Goal: Transaction & Acquisition: Purchase product/service

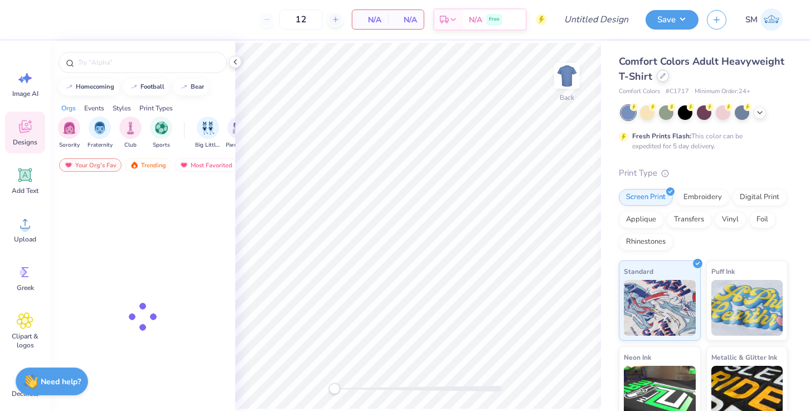
click at [661, 76] on icon at bounding box center [663, 76] width 6 height 6
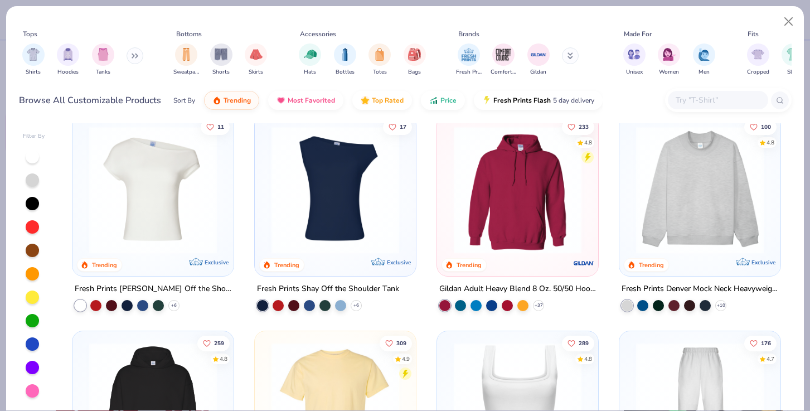
scroll to position [12, 0]
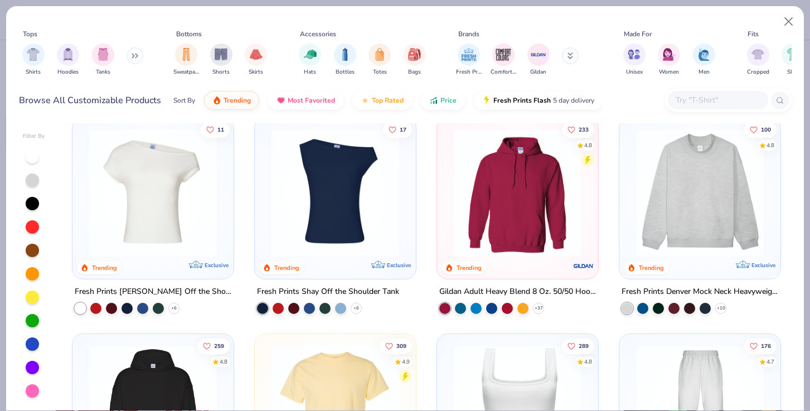
click at [695, 230] on img at bounding box center [699, 193] width 139 height 128
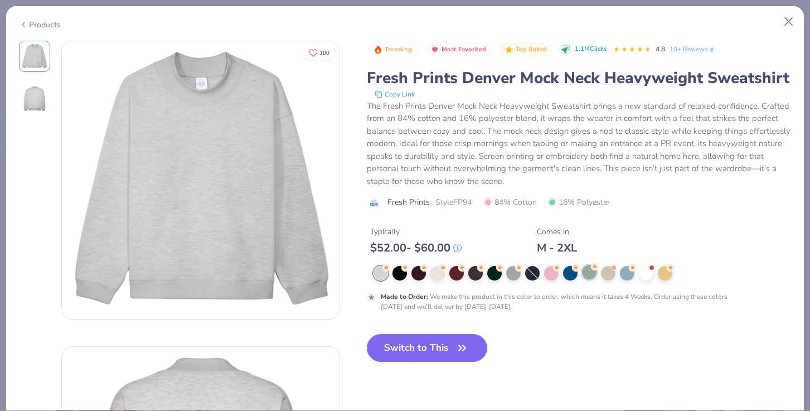
click at [593, 279] on div at bounding box center [589, 272] width 14 height 14
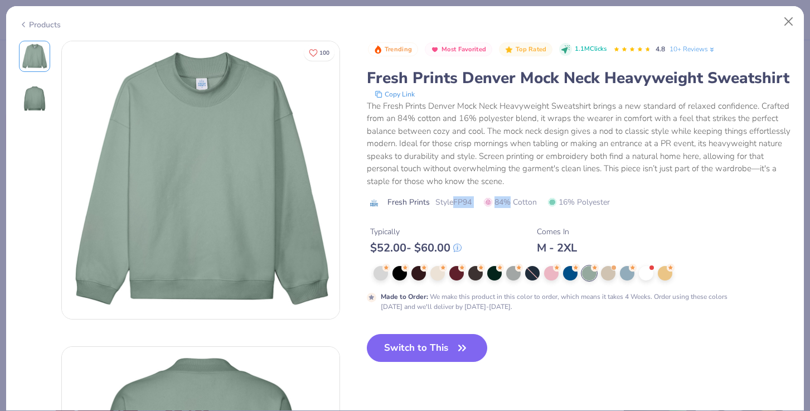
drag, startPoint x: 453, startPoint y: 200, endPoint x: 512, endPoint y: 202, distance: 58.6
click at [512, 202] on div "Fresh Prints Style FP94 84% Cotton 16% Polyester" at bounding box center [579, 202] width 425 height 12
click at [477, 199] on div "Fresh Prints Style FP94 84% Cotton 16% Polyester" at bounding box center [579, 202] width 425 height 12
drag, startPoint x: 474, startPoint y: 201, endPoint x: 459, endPoint y: 201, distance: 15.1
click at [459, 201] on div "Fresh Prints Style FP94 84% Cotton 16% Polyester" at bounding box center [579, 202] width 425 height 12
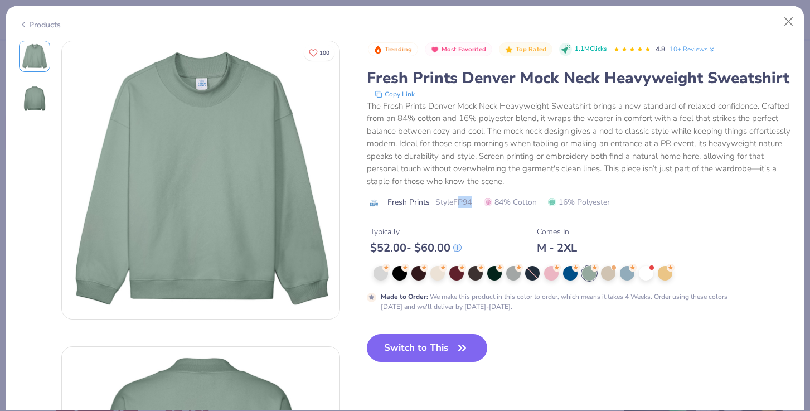
click at [459, 201] on span "Style FP94" at bounding box center [453, 202] width 36 height 12
drag, startPoint x: 453, startPoint y: 202, endPoint x: 477, endPoint y: 206, distance: 23.7
click at [477, 206] on div "Fresh Prints Style FP94 84% Cotton 16% Polyester" at bounding box center [579, 202] width 425 height 12
copy span "FP94"
click at [789, 20] on button "Close" at bounding box center [788, 21] width 21 height 21
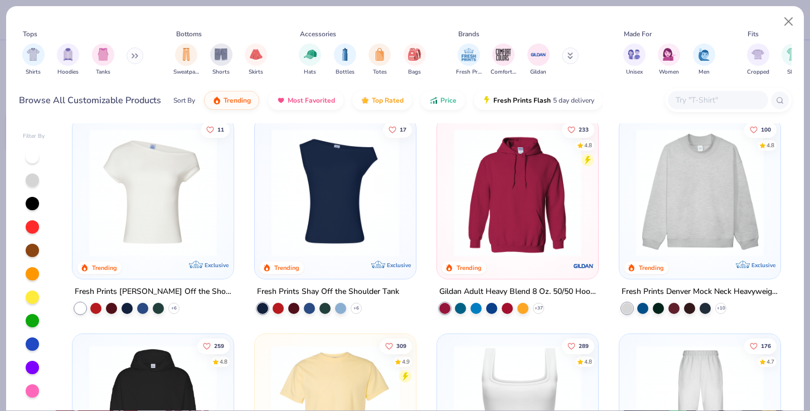
scroll to position [91, 0]
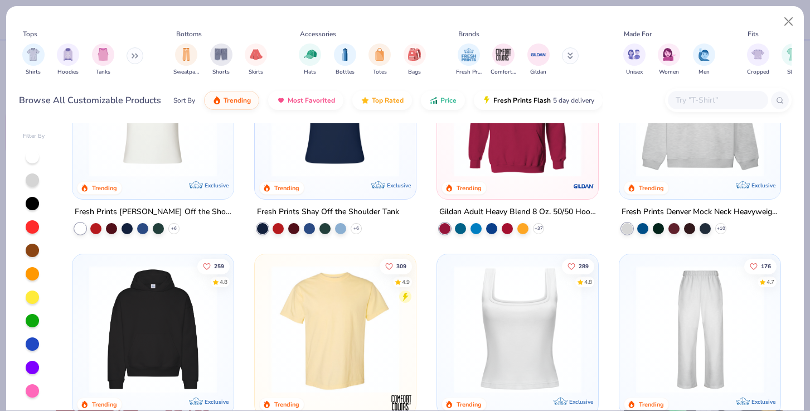
click at [166, 360] on img at bounding box center [153, 329] width 139 height 128
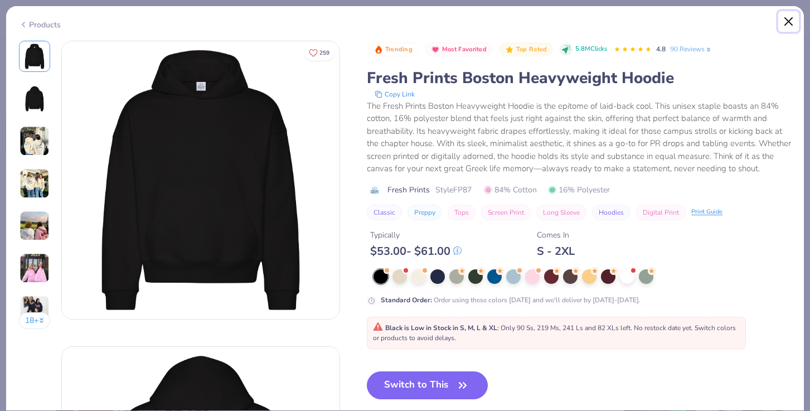
click at [786, 22] on button "Close" at bounding box center [788, 21] width 21 height 21
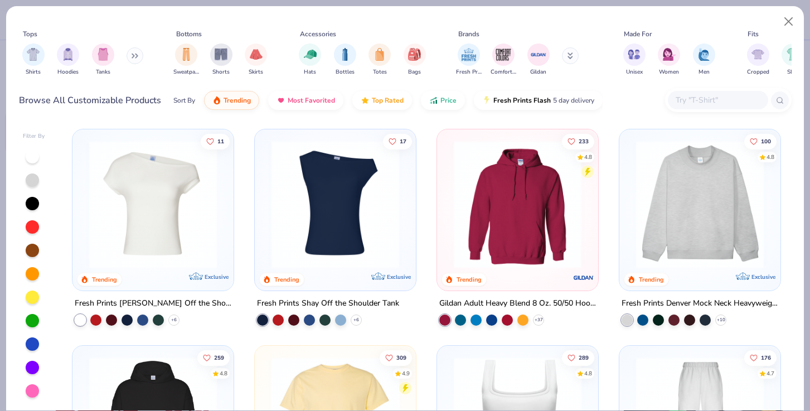
click at [687, 212] on img at bounding box center [699, 204] width 139 height 128
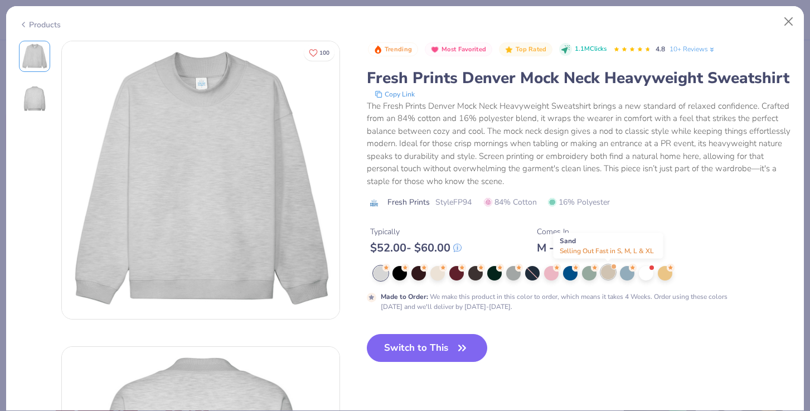
click at [608, 276] on div at bounding box center [608, 272] width 14 height 14
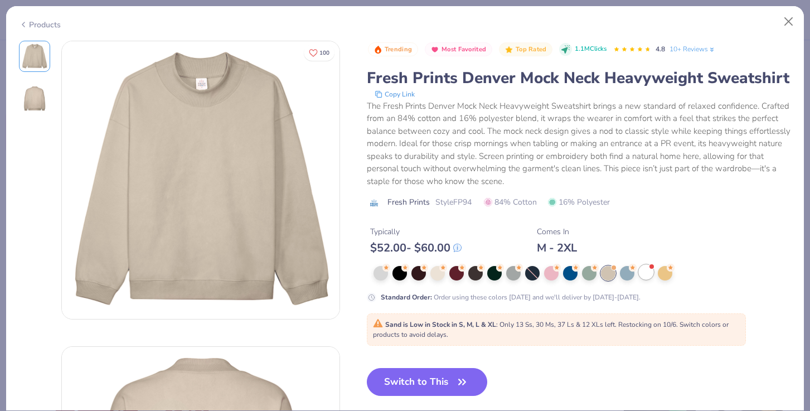
click at [650, 271] on div at bounding box center [646, 272] width 14 height 14
